Goal: Task Accomplishment & Management: Manage account settings

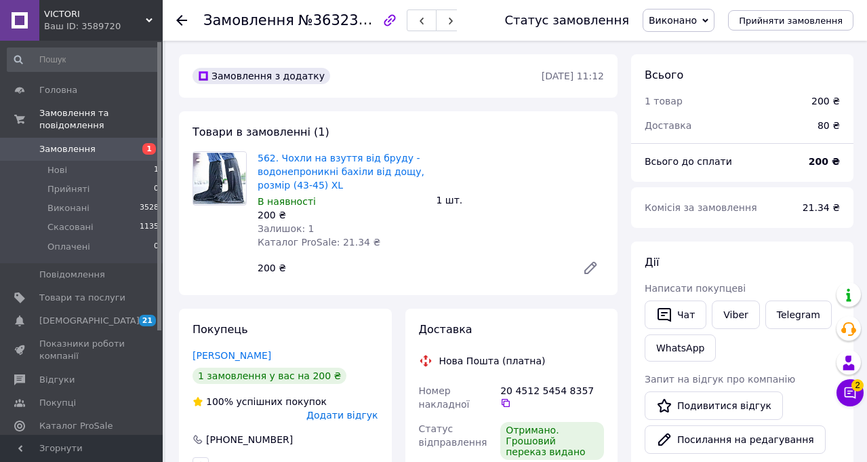
click at [176, 20] on div "Замовлення №363234084 Статус замовлення Виконано Прийнято Скасовано Оплачено Пр…" at bounding box center [515, 20] width 704 height 41
click at [184, 25] on icon at bounding box center [181, 20] width 11 height 11
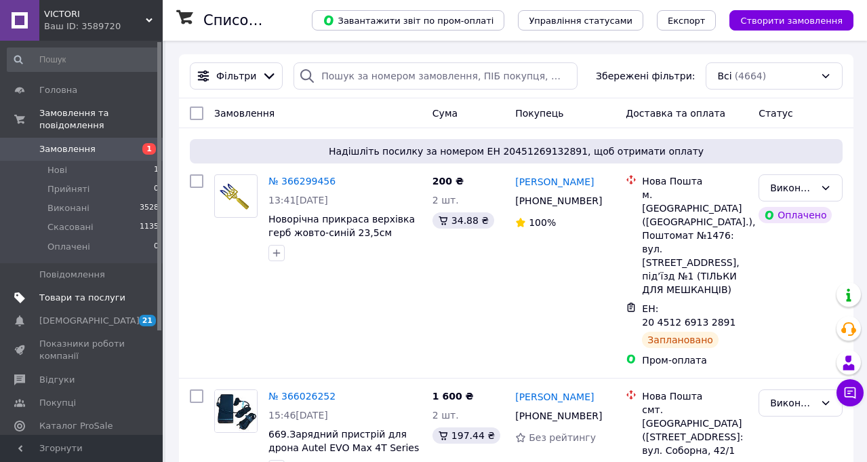
click at [54, 291] on span "Товари та послуги" at bounding box center [82, 297] width 86 height 12
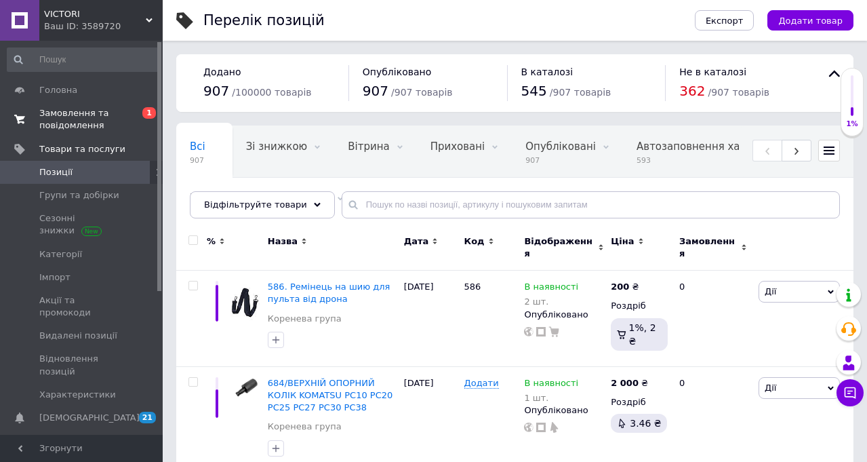
click at [50, 123] on span "Замовлення та повідомлення" at bounding box center [82, 119] width 86 height 24
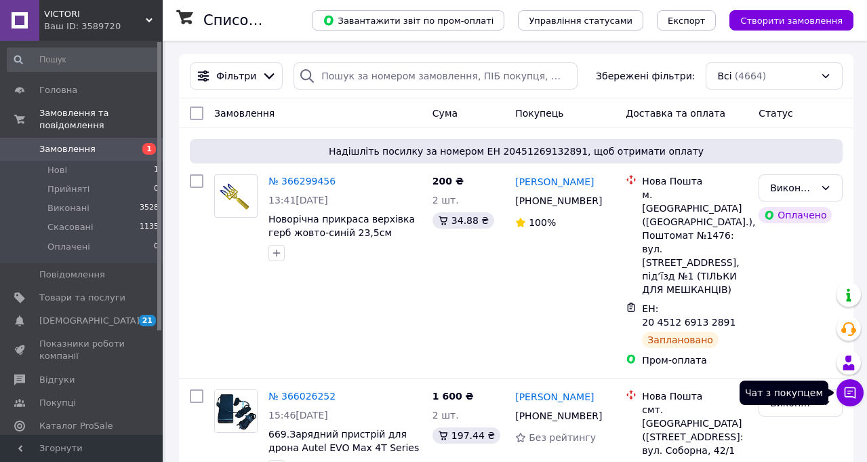
click at [845, 385] on button "Чат з покупцем" at bounding box center [850, 392] width 27 height 27
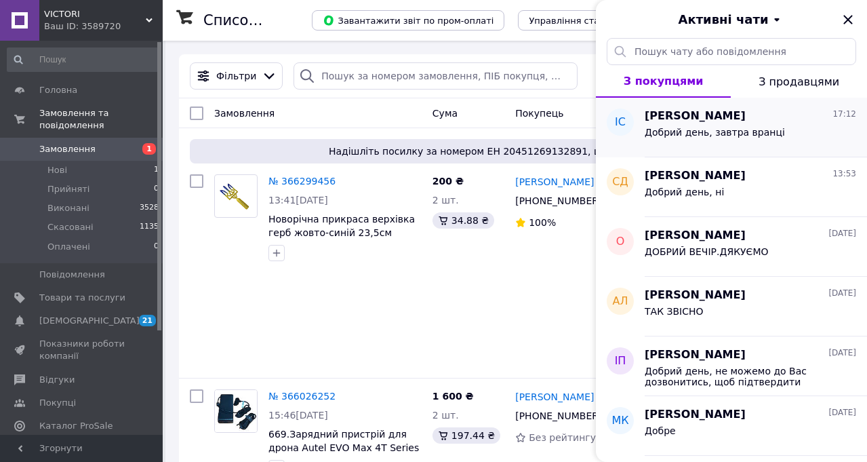
click at [769, 147] on div "[PERSON_NAME] 17:12 Добрий день, завтра вранці" at bounding box center [756, 128] width 222 height 60
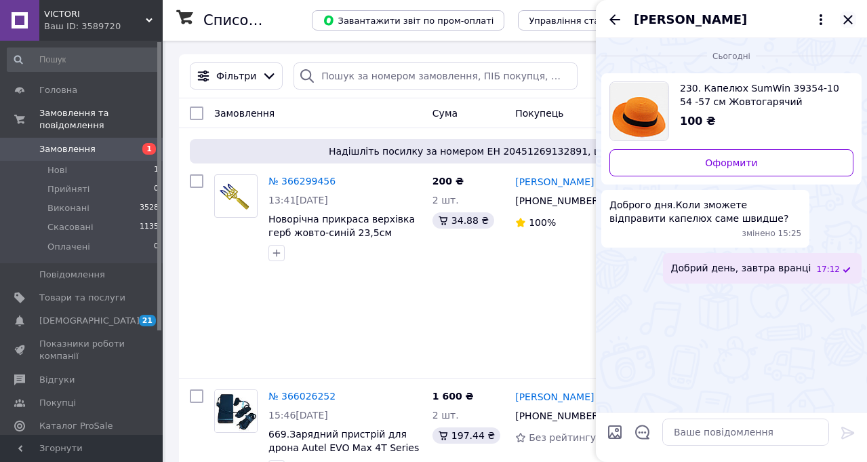
click at [849, 17] on icon "Закрити" at bounding box center [848, 20] width 16 height 16
